Goal: Contribute content: Contribute content

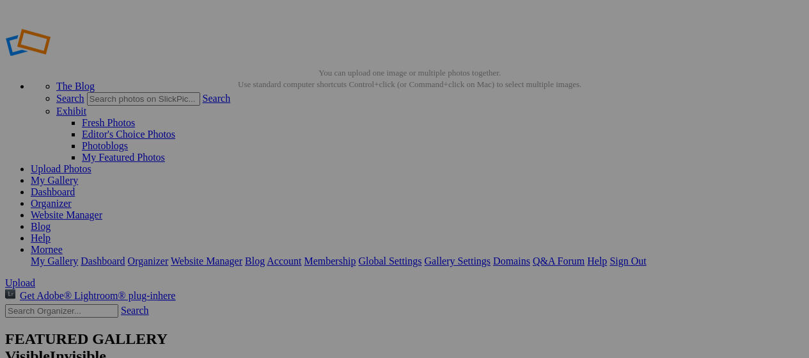
click at [358, 191] on img at bounding box center [368, 191] width 96 height 96
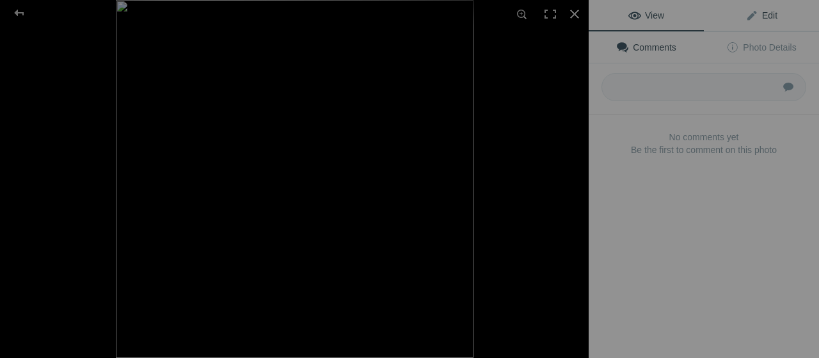
click at [755, 13] on span "Edit" at bounding box center [761, 15] width 32 height 10
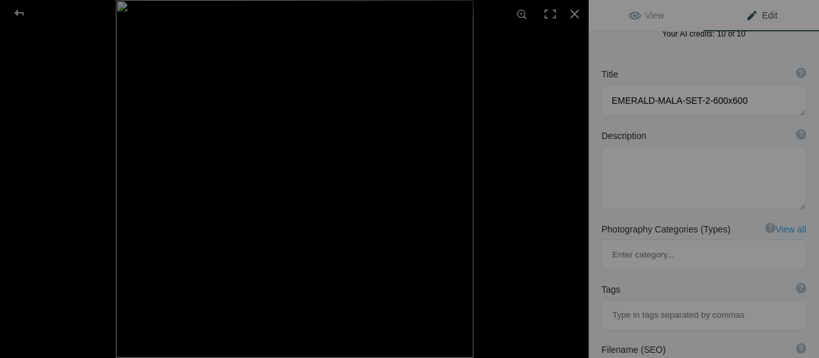
scroll to position [43, 0]
click at [645, 167] on textarea at bounding box center [703, 176] width 205 height 64
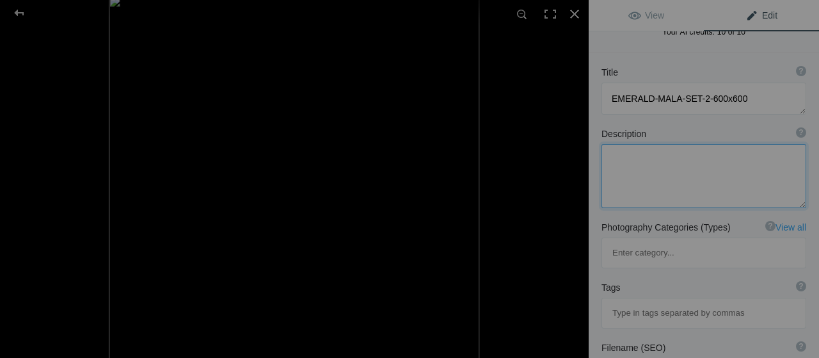
paste textarea "Emerald Elegance by Mornee Jewellery – A layered green and white beaded necklac…"
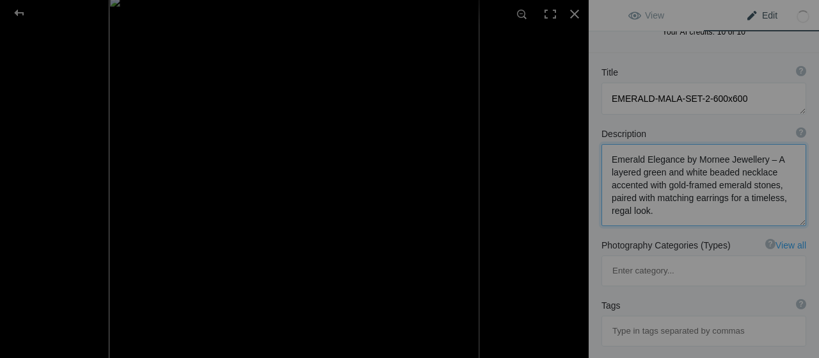
scroll to position [67, 0]
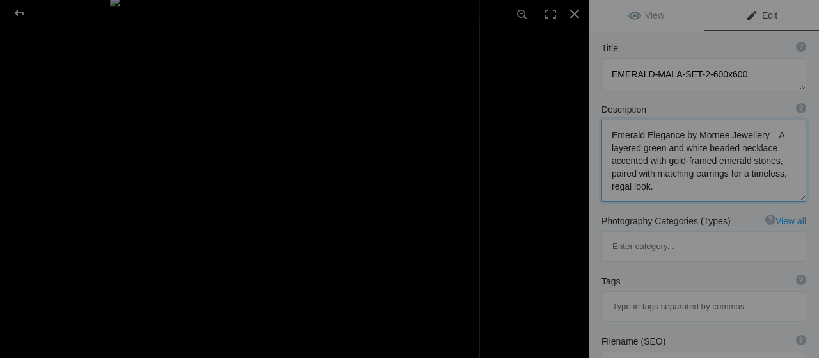
drag, startPoint x: 694, startPoint y: 132, endPoint x: 766, endPoint y: 134, distance: 71.7
click at [766, 134] on textarea at bounding box center [703, 161] width 205 height 82
click at [711, 132] on textarea at bounding box center [703, 161] width 205 height 82
drag, startPoint x: 695, startPoint y: 132, endPoint x: 761, endPoint y: 130, distance: 66.6
click at [761, 130] on textarea at bounding box center [703, 161] width 205 height 82
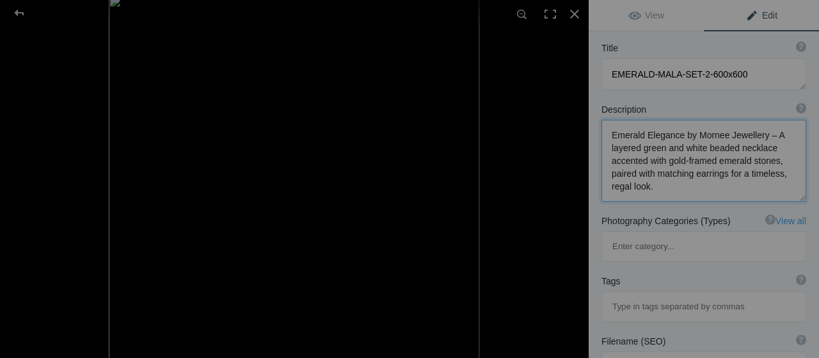
click at [761, 130] on textarea at bounding box center [703, 161] width 205 height 82
paste textarea "<a href="[URL][DOMAIN_NAME]">Mornee jewellery </a>"
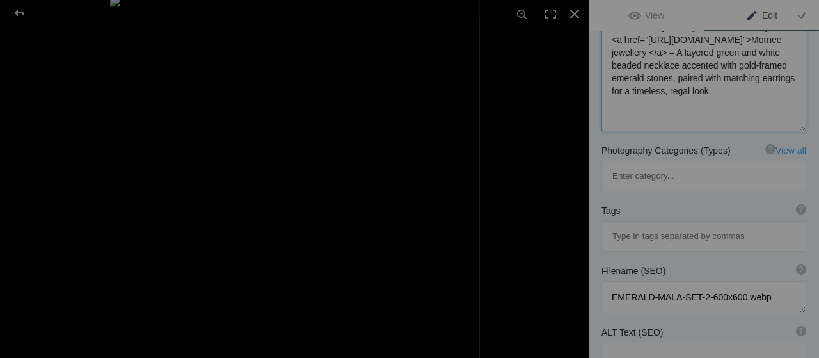
scroll to position [177, 0]
type textarea "Emerald Elegance by Mornee Jewellery <a href="[URL][DOMAIN_NAME]">Mornee jewell…"
click at [670, 224] on input at bounding box center [703, 235] width 191 height 23
type input "morneejewellery"
type input "artificial jewellery"
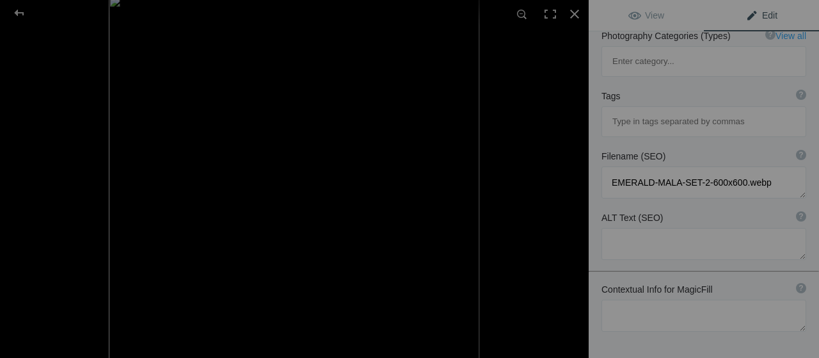
scroll to position [289, 0]
click at [661, 229] on textarea at bounding box center [703, 245] width 205 height 32
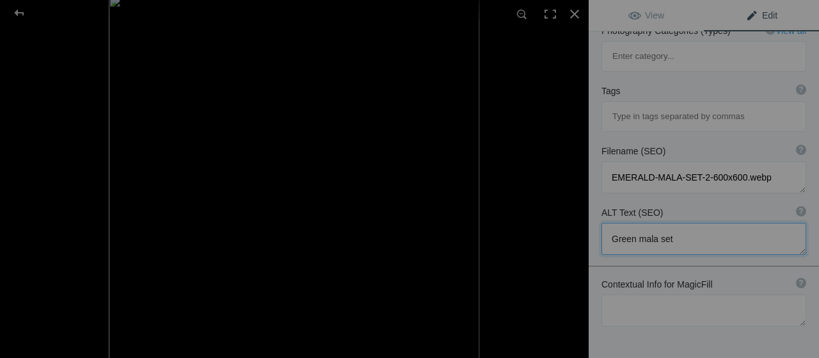
scroll to position [320, 0]
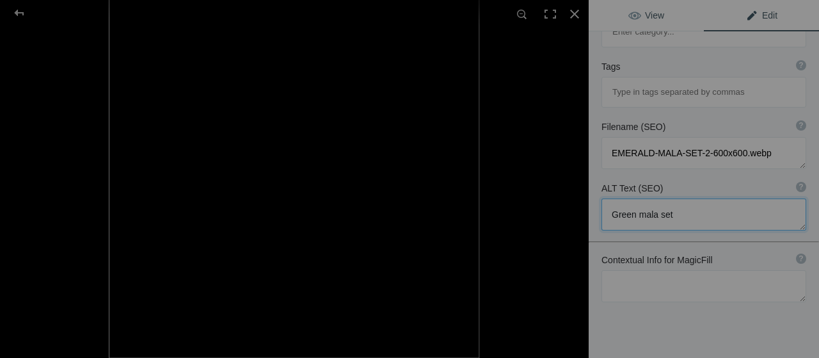
type textarea "Green mala set"
click at [639, 17] on span "View" at bounding box center [646, 15] width 36 height 10
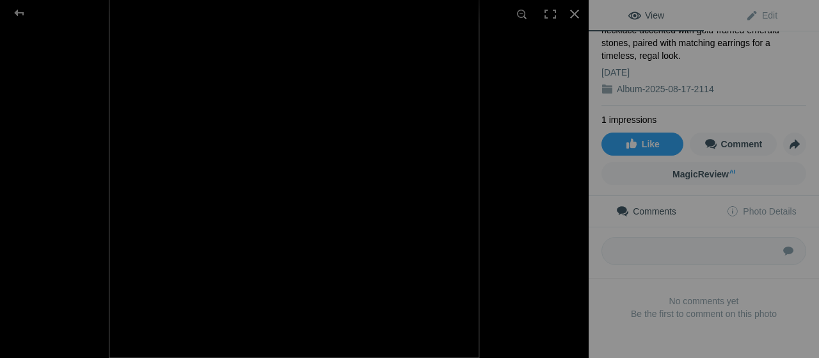
scroll to position [0, 0]
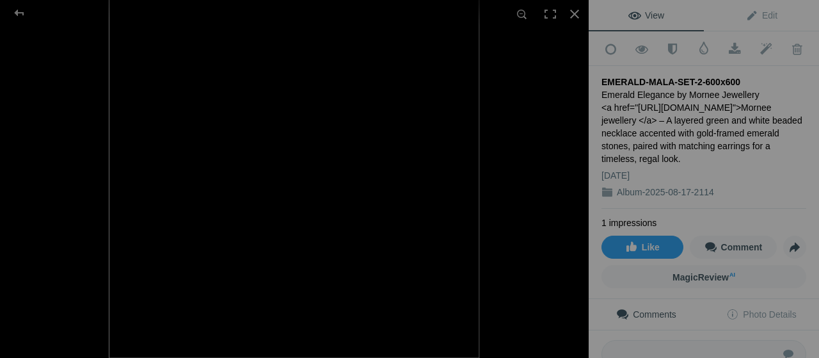
click at [642, 102] on div "Emerald Elegance by Mornee Jewellery <a href="[URL][DOMAIN_NAME]">Mornee jewell…" at bounding box center [703, 126] width 205 height 77
click at [751, 11] on span "Edit" at bounding box center [761, 15] width 32 height 10
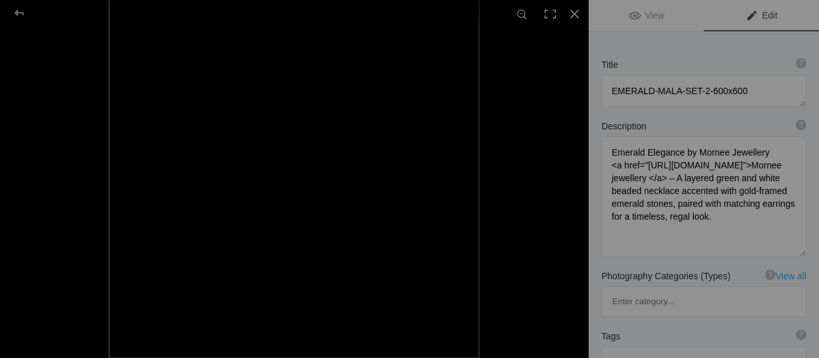
scroll to position [1, 0]
drag, startPoint x: 681, startPoint y: 190, endPoint x: 613, endPoint y: 167, distance: 71.0
click at [613, 167] on textarea at bounding box center [703, 196] width 205 height 120
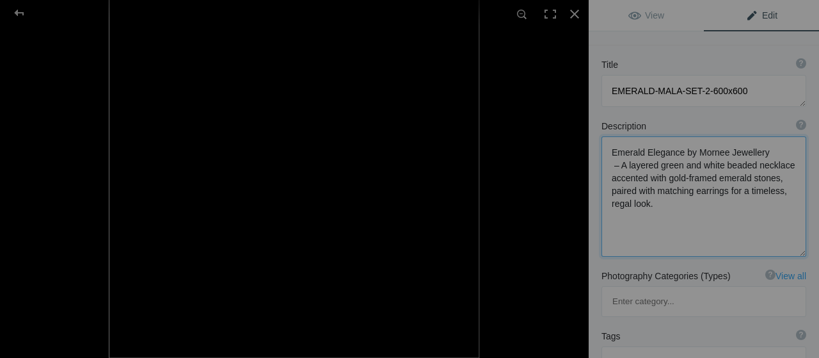
scroll to position [0, 0]
drag, startPoint x: 760, startPoint y: 153, endPoint x: 696, endPoint y: 156, distance: 64.7
click at [696, 156] on textarea at bounding box center [703, 195] width 205 height 119
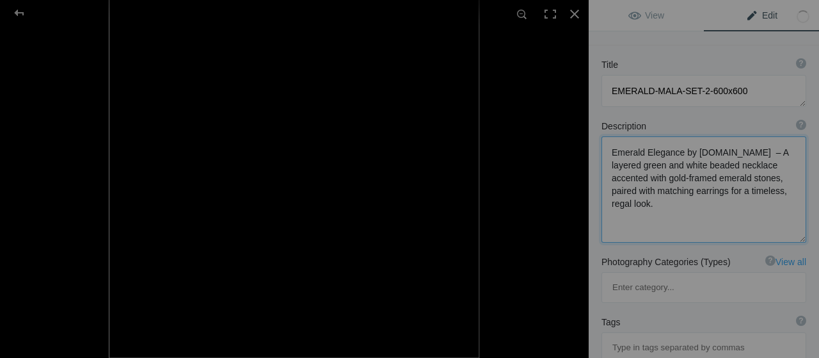
click at [737, 153] on textarea at bounding box center [703, 189] width 205 height 106
drag, startPoint x: 693, startPoint y: 152, endPoint x: 776, endPoint y: 153, distance: 83.2
click at [776, 153] on textarea at bounding box center [703, 189] width 205 height 106
paste textarea "[URL][DOMAIN_NAME]"
drag, startPoint x: 701, startPoint y: 190, endPoint x: 684, endPoint y: 164, distance: 30.5
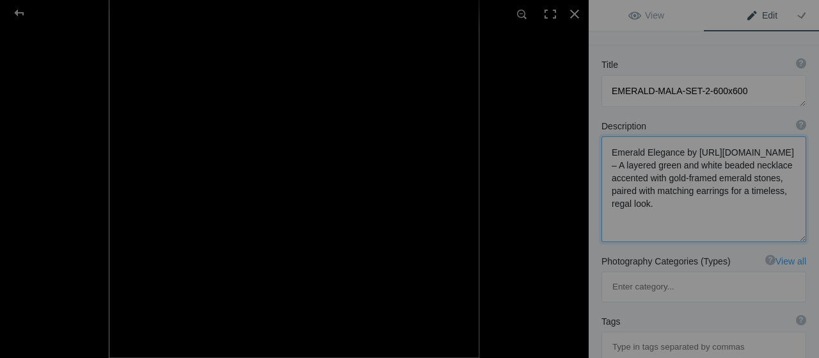
click at [701, 190] on textarea at bounding box center [703, 189] width 205 height 106
click at [682, 162] on textarea at bounding box center [703, 189] width 205 height 106
drag, startPoint x: 727, startPoint y: 163, endPoint x: 606, endPoint y: 166, distance: 120.3
click at [606, 166] on textarea at bounding box center [703, 189] width 205 height 106
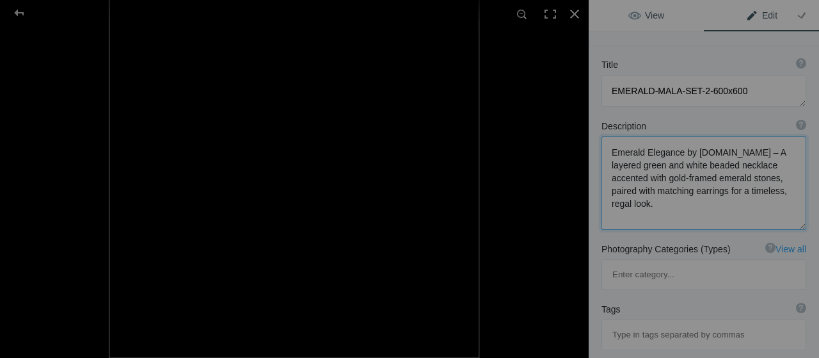
type textarea "Emerald Elegance by [DOMAIN_NAME] – A layered green and white beaded necklace a…"
click at [667, 20] on link "View" at bounding box center [645, 15] width 115 height 31
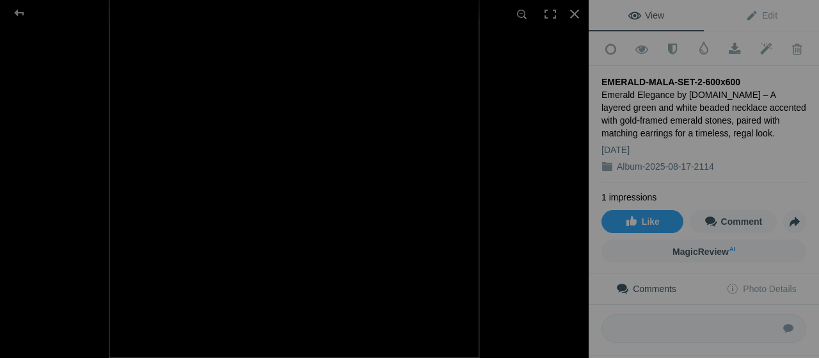
click at [709, 99] on div "Emerald Elegance by [DOMAIN_NAME] – A layered green and white beaded necklace a…" at bounding box center [703, 113] width 205 height 51
click at [699, 89] on div "Emerald Elegance by [DOMAIN_NAME] – A layered green and white beaded necklace a…" at bounding box center [703, 113] width 205 height 51
click at [784, 219] on span "Share" at bounding box center [795, 221] width 22 height 22
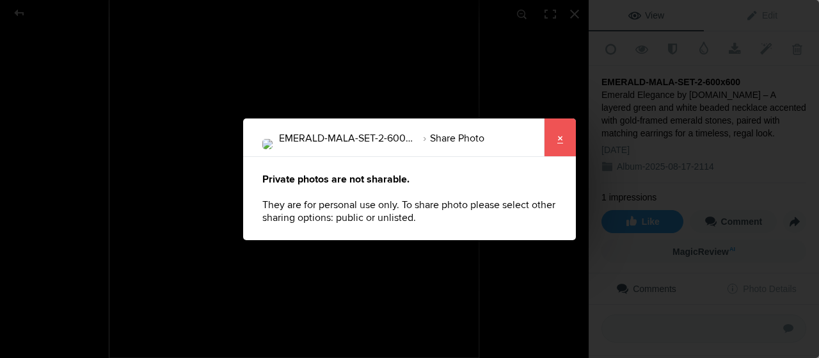
click at [556, 141] on link "×" at bounding box center [560, 137] width 32 height 38
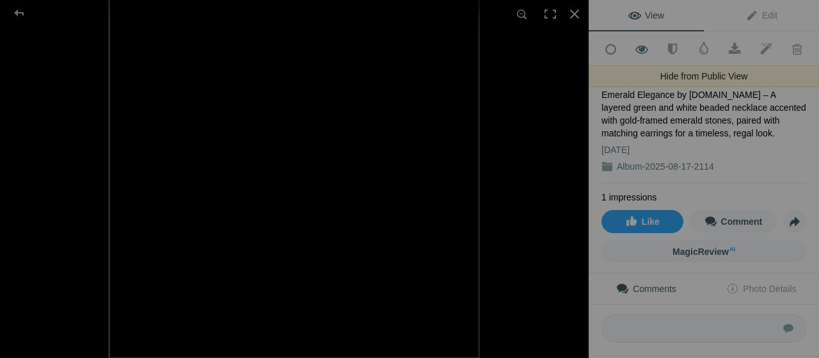
click at [645, 50] on span at bounding box center [641, 49] width 31 height 13
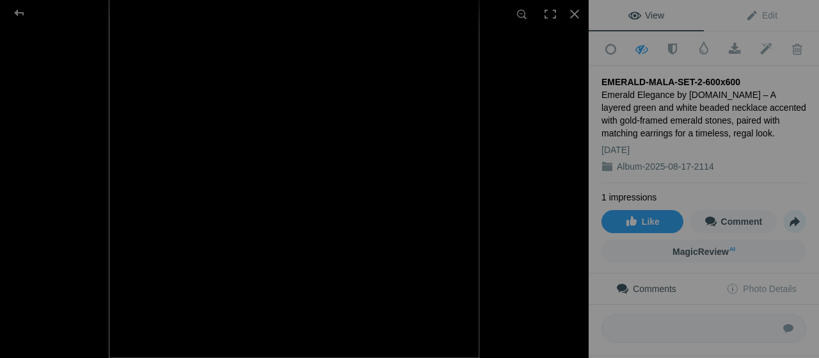
click at [784, 212] on span "Share" at bounding box center [795, 221] width 22 height 22
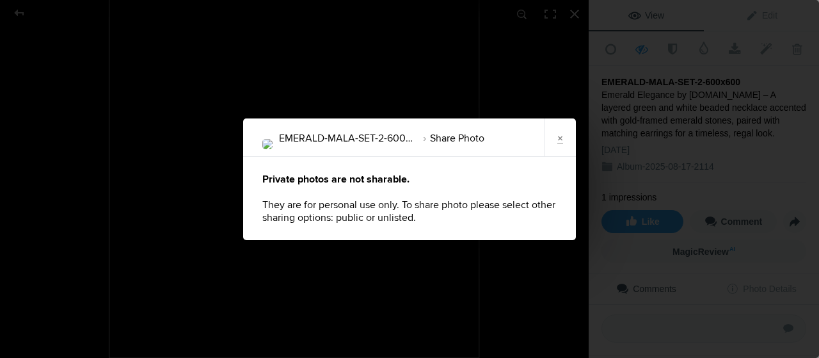
click at [477, 138] on li "Share Photo" at bounding box center [450, 138] width 68 height 22
drag, startPoint x: 638, startPoint y: 118, endPoint x: 640, endPoint y: 53, distance: 65.3
click at [640, 53] on div "EMERALD-MALA-SET-2-600x600 Share Photo × Private photos are not sharable. They …" at bounding box center [409, 179] width 819 height 358
click at [558, 141] on link "×" at bounding box center [560, 137] width 32 height 38
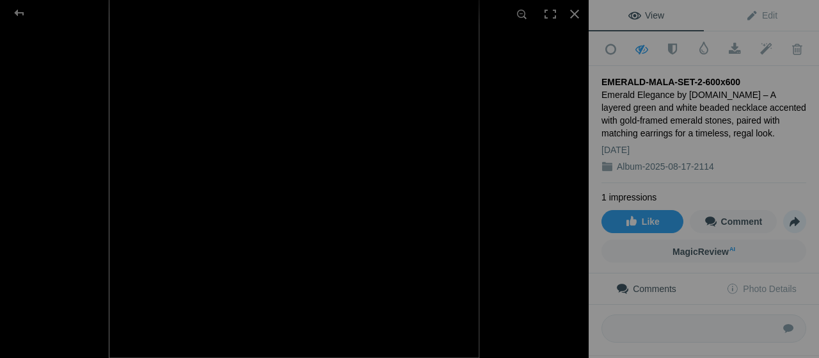
click at [784, 221] on span "Share" at bounding box center [795, 221] width 22 height 22
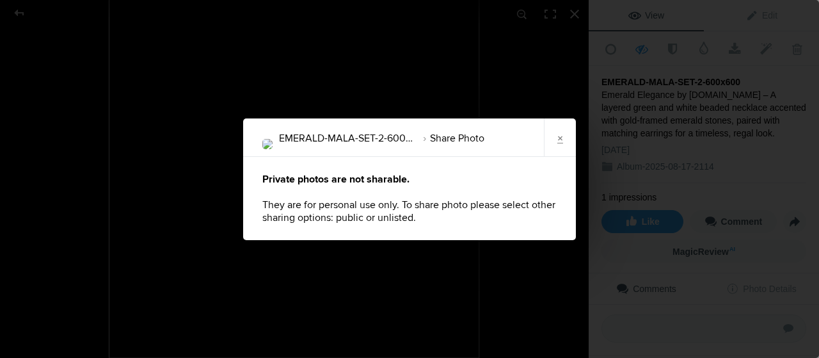
click at [494, 111] on div "EMERALD-MALA-SET-2-600x600 Share Photo × Private photos are not sharable. They …" at bounding box center [409, 179] width 819 height 358
click at [568, 138] on link "×" at bounding box center [560, 137] width 32 height 38
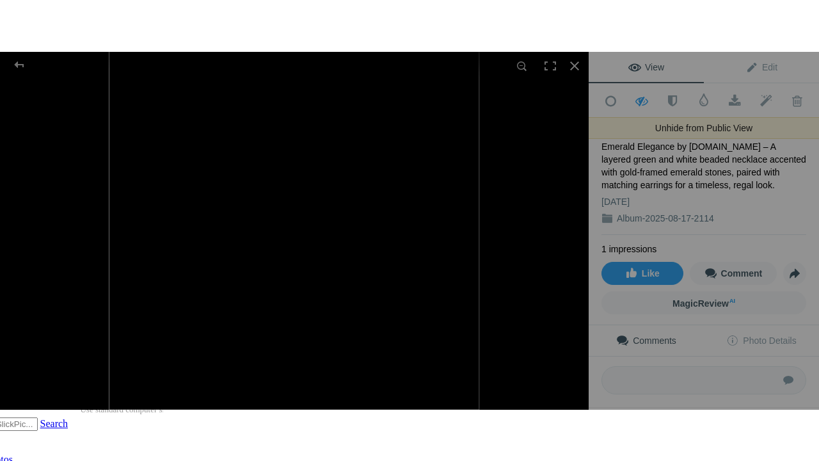
scroll to position [13, 0]
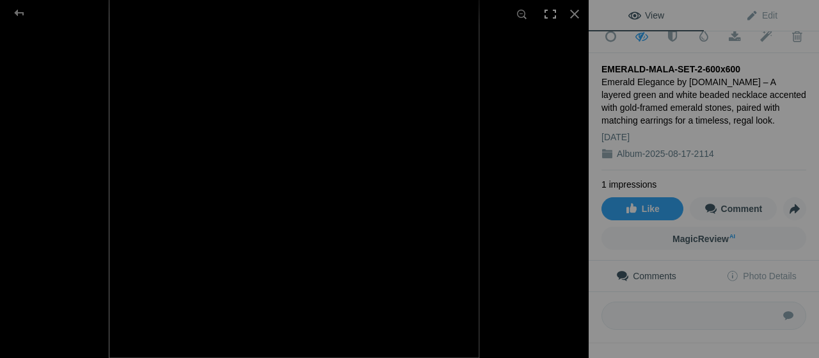
click at [548, 17] on div at bounding box center [550, 14] width 28 height 28
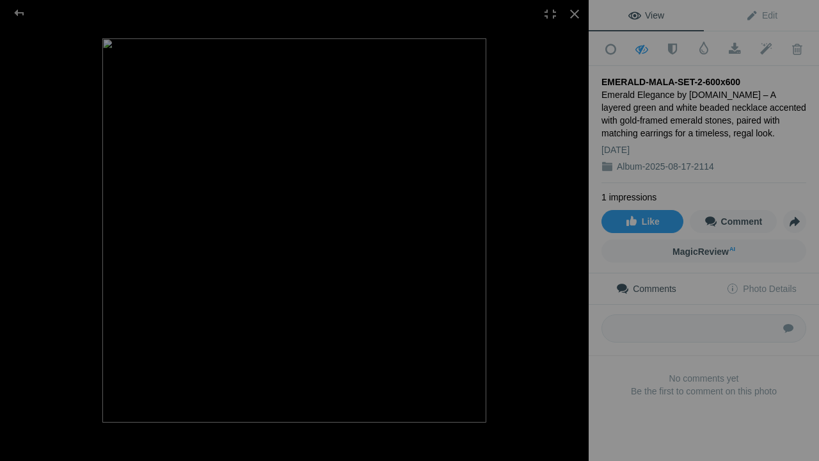
scroll to position [0, 0]
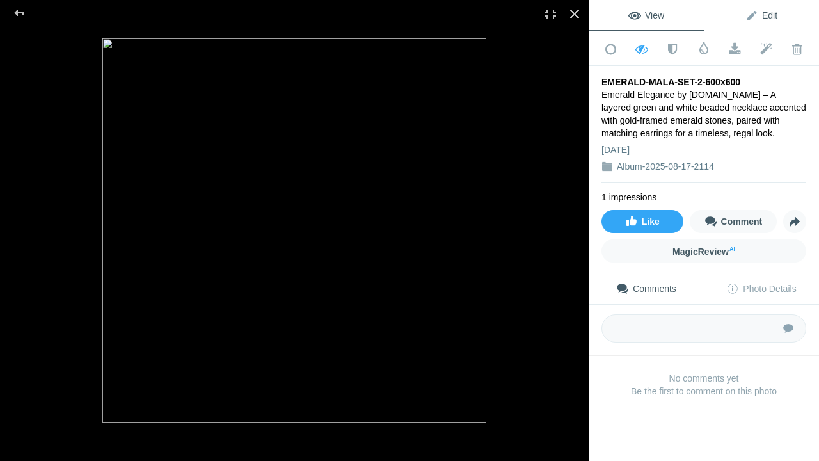
click at [748, 17] on span "Edit" at bounding box center [761, 15] width 32 height 10
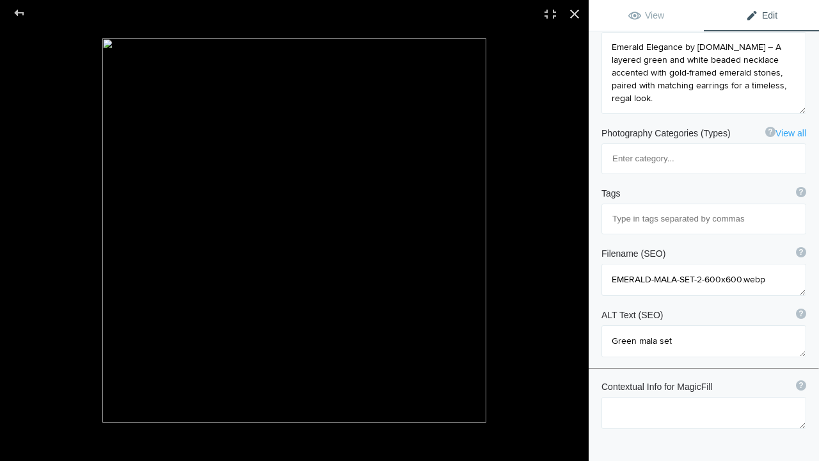
scroll to position [155, 0]
click at [633, 10] on span "View" at bounding box center [646, 15] width 36 height 10
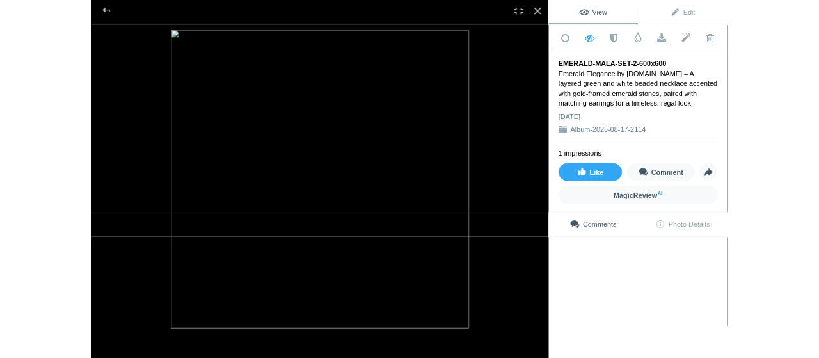
scroll to position [0, 0]
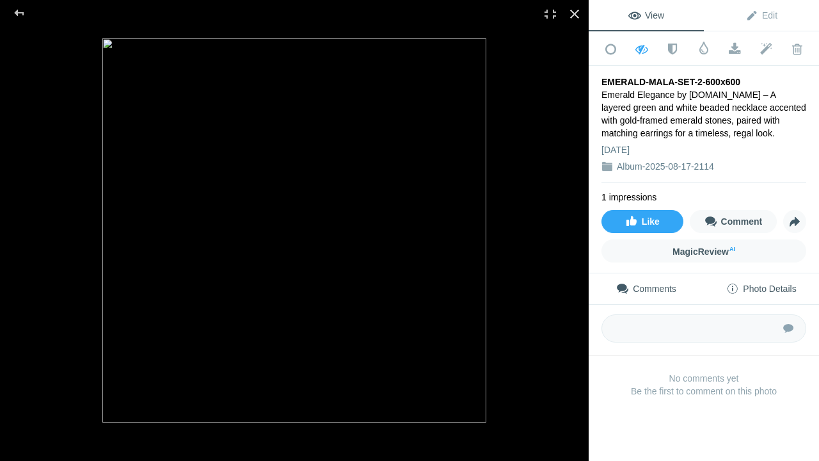
click at [747, 287] on span "Photo Details" at bounding box center [761, 288] width 70 height 10
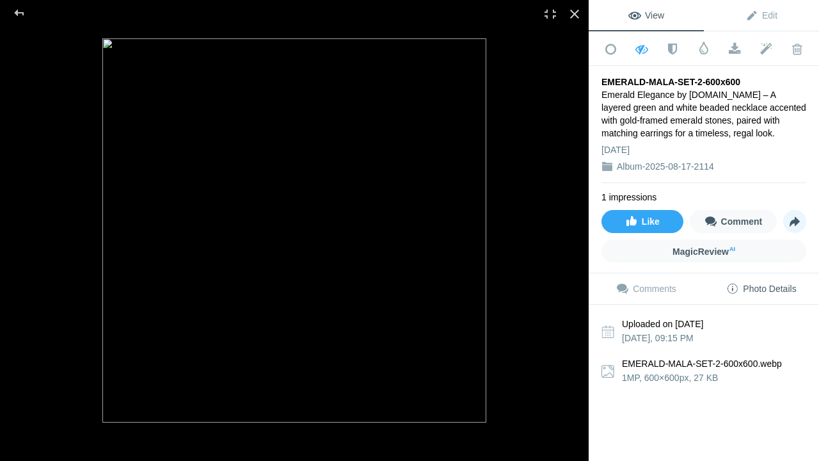
click at [784, 219] on span "Share" at bounding box center [795, 221] width 22 height 22
click at [576, 13] on div at bounding box center [574, 14] width 28 height 28
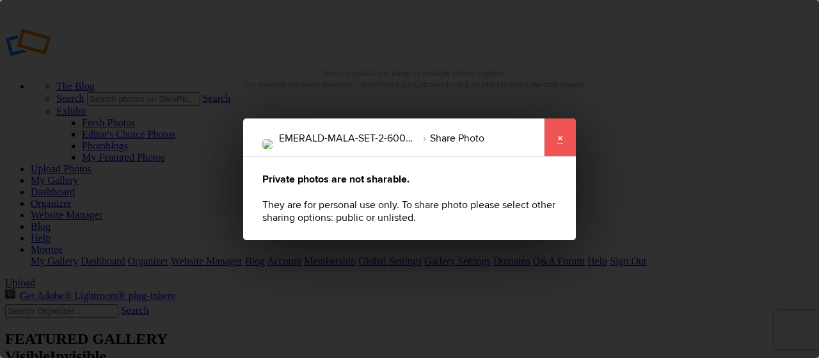
click at [560, 141] on link "×" at bounding box center [560, 137] width 32 height 38
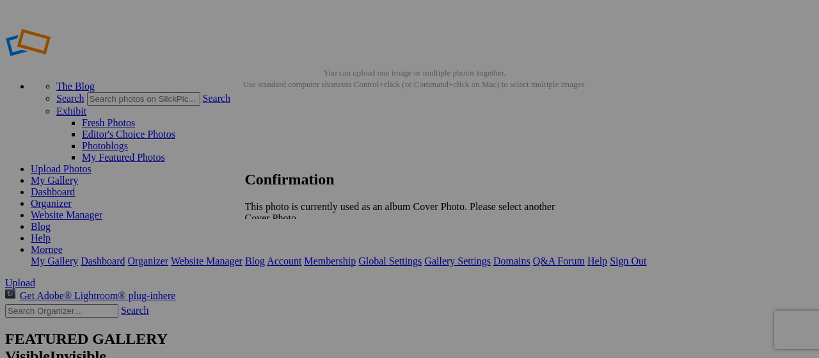
click at [288, 234] on span "OK" at bounding box center [280, 239] width 15 height 11
